Goal: Task Accomplishment & Management: Use online tool/utility

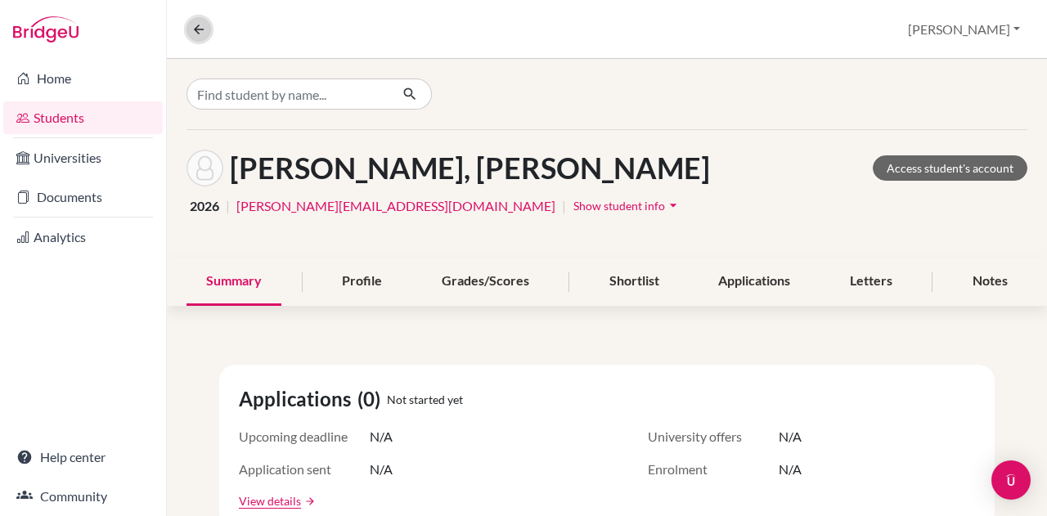
click at [191, 26] on icon at bounding box center [198, 29] width 15 height 15
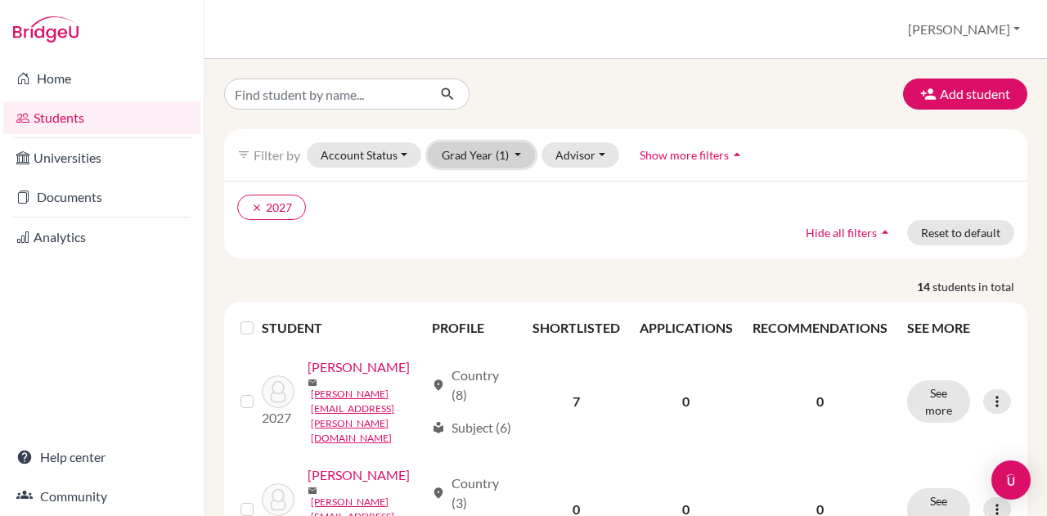
click at [473, 159] on button "Grad Year (1)" at bounding box center [482, 154] width 108 height 25
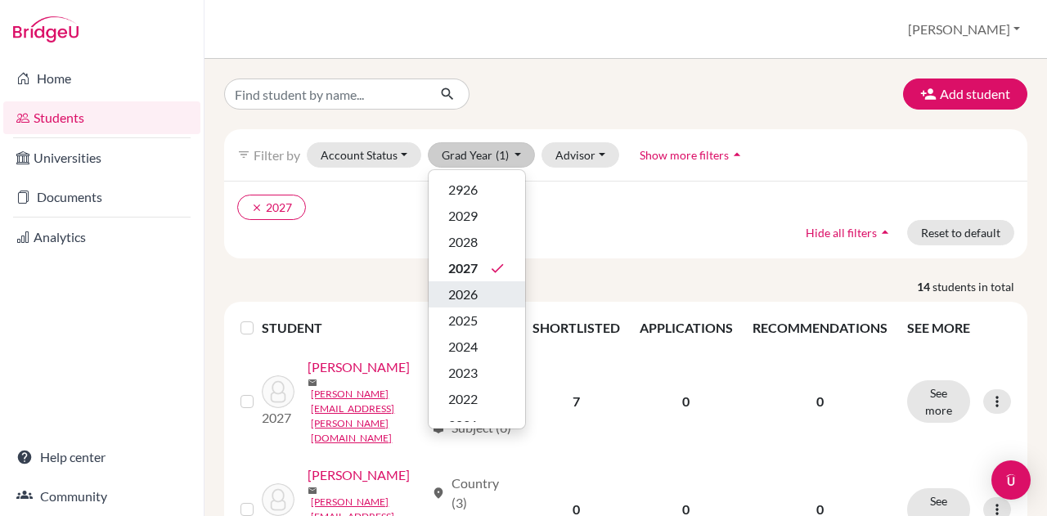
click at [474, 286] on span "2026" at bounding box center [462, 295] width 29 height 20
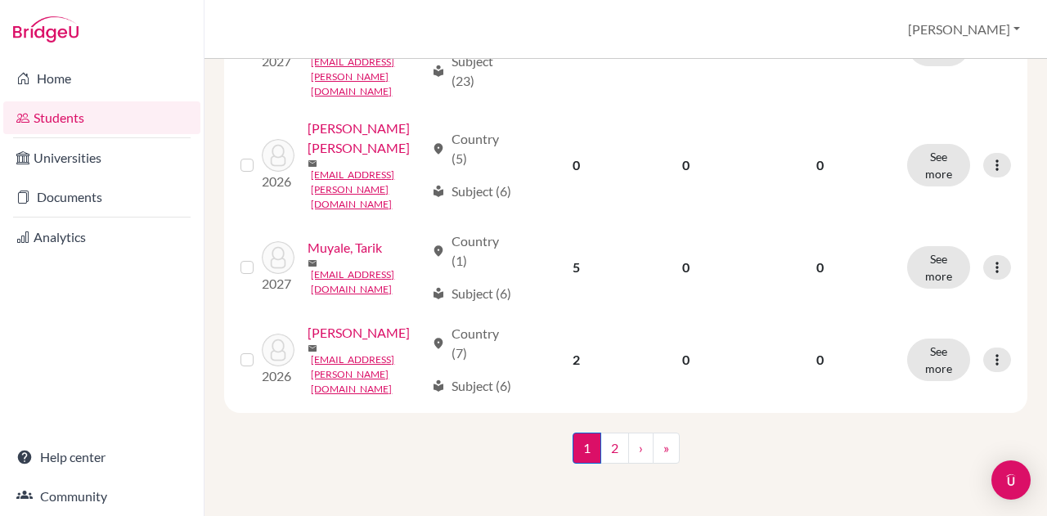
scroll to position [2113, 0]
click at [607, 444] on link "2" at bounding box center [614, 448] width 29 height 31
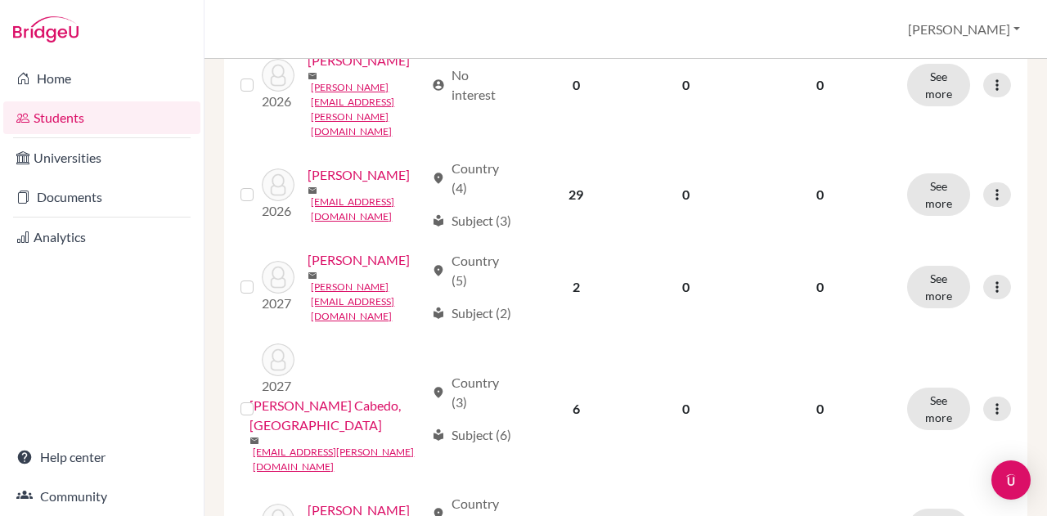
scroll to position [1503, 0]
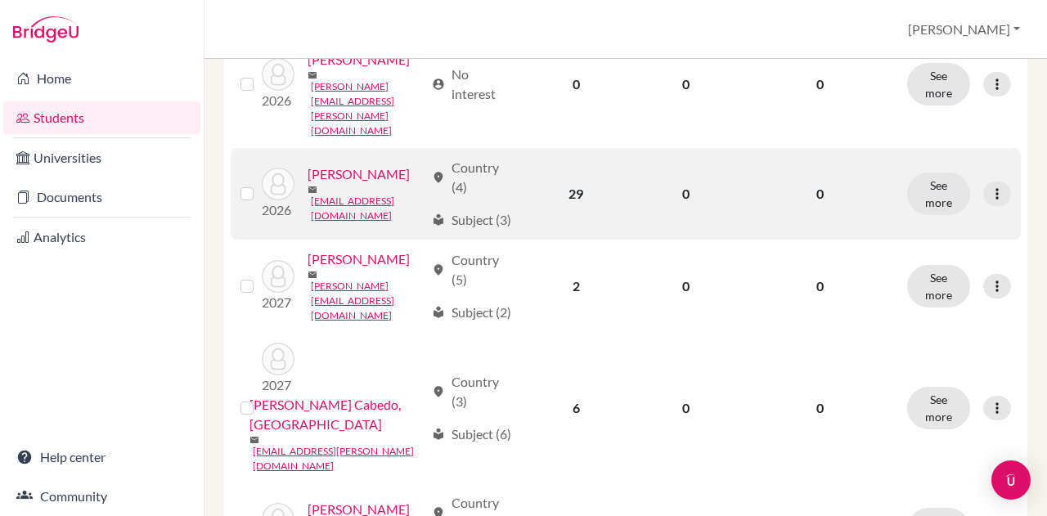
click at [314, 184] on link "[PERSON_NAME]" at bounding box center [358, 174] width 102 height 20
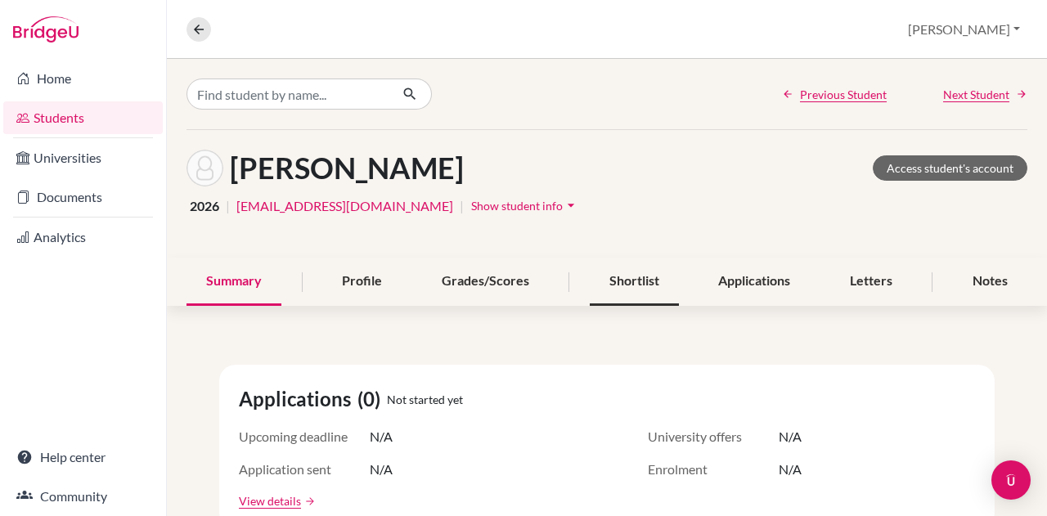
click at [608, 276] on div "Shortlist" at bounding box center [634, 282] width 89 height 48
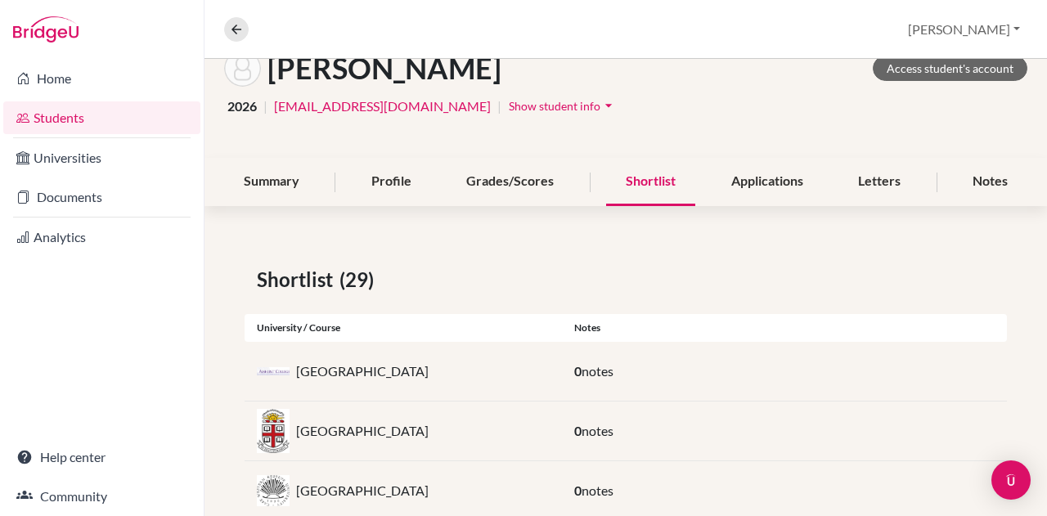
scroll to position [96, 0]
